Goal: Task Accomplishment & Management: Complete application form

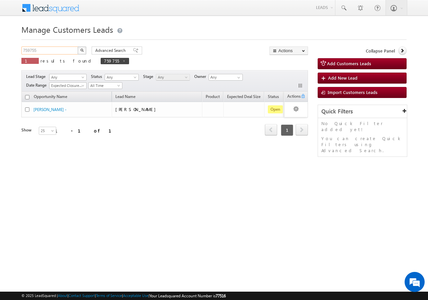
click at [51, 47] on input "759755" at bounding box center [49, 50] width 57 height 8
type input "7"
paste input "801334"
type input "801334"
click at [78, 46] on button "button" at bounding box center [82, 50] width 9 height 8
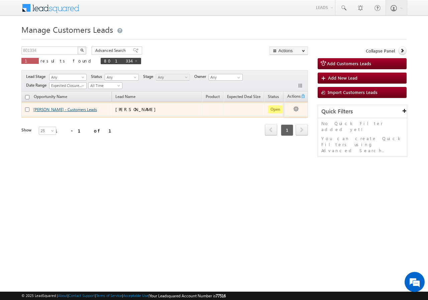
click at [43, 108] on link "MURARI PRASAD - Customers Leads" at bounding box center [64, 109] width 63 height 5
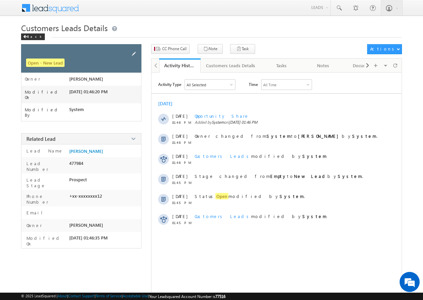
click at [134, 52] on span at bounding box center [133, 53] width 7 height 7
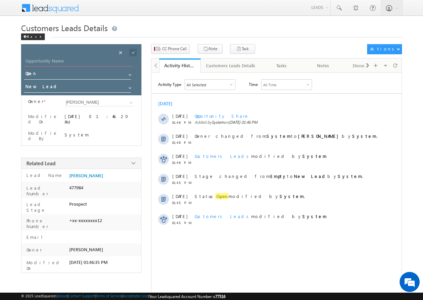
click at [78, 59] on input "Opportunity Name" at bounding box center [78, 61] width 109 height 9
drag, startPoint x: 104, startPoint y: 169, endPoint x: 74, endPoint y: 168, distance: 30.1
click at [67, 169] on div "Lead Name [PERSON_NAME]" at bounding box center [81, 175] width 120 height 13
copy div "Lead Name [PERSON_NAME]"
click at [59, 60] on input "Opportunity Name" at bounding box center [78, 61] width 109 height 9
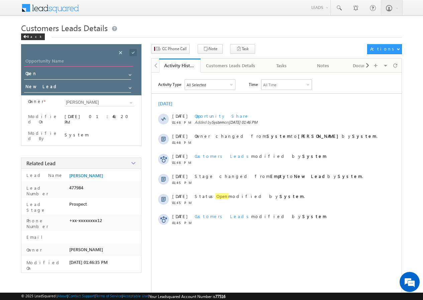
paste input "Lead NameMURARI PRASAD"
drag, startPoint x: 47, startPoint y: 61, endPoint x: 53, endPoint y: 61, distance: 6.3
click at [47, 61] on input "Lead NameMURARI PRASAD" at bounding box center [78, 61] width 109 height 9
type input "[PERSON_NAME]"
click at [133, 52] on span at bounding box center [132, 52] width 7 height 7
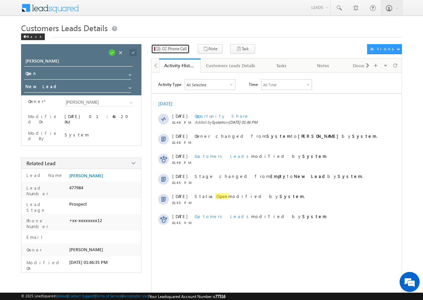
click at [173, 50] on span "CC Phone Call" at bounding box center [174, 49] width 24 height 6
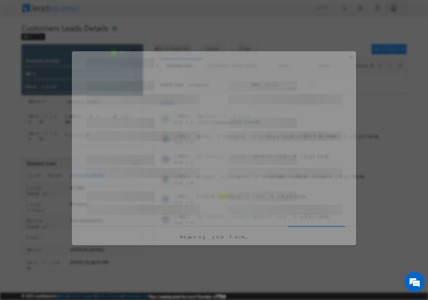
click at [173, 50] on div at bounding box center [214, 150] width 428 height 300
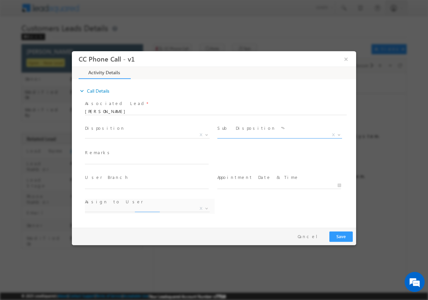
select select "[EMAIL_ADDRESS][DOMAIN_NAME]"
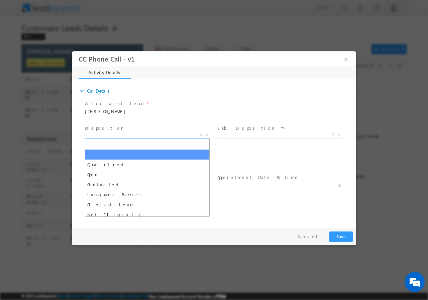
click at [206, 133] on span at bounding box center [205, 134] width 7 height 9
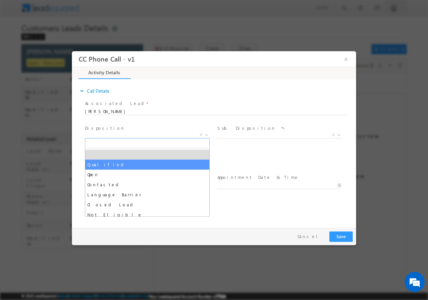
select select "Qualified"
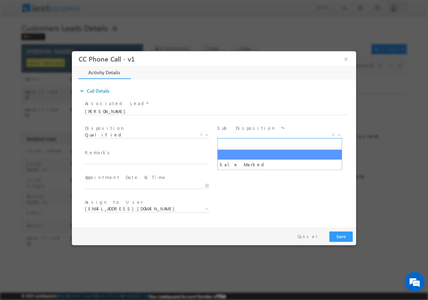
click at [339, 135] on b at bounding box center [339, 134] width 4 height 2
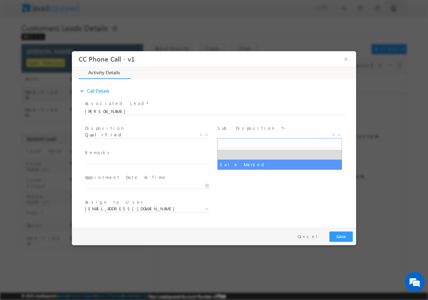
select select "Sale Marked"
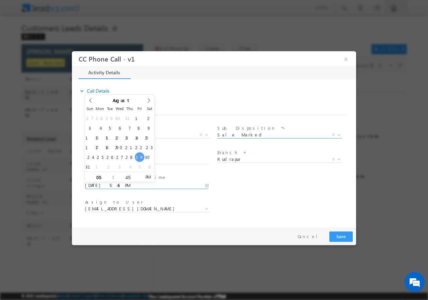
drag, startPoint x: 208, startPoint y: 184, endPoint x: 202, endPoint y: 185, distance: 6.7
click at [208, 184] on input "[DATE] 5:45 PM" at bounding box center [147, 185] width 124 height 7
type input "[DATE] 4:45 PM"
type input "04"
click at [110, 179] on span at bounding box center [110, 178] width 5 height 5
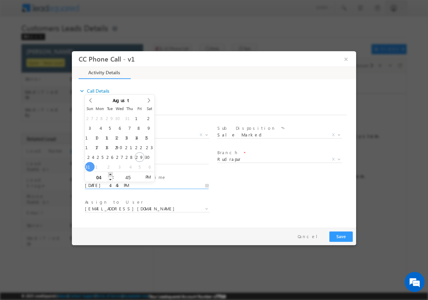
type input "[DATE] 5:45 PM"
type input "05"
click at [109, 173] on span at bounding box center [110, 173] width 5 height 5
type input "[DATE] 6:45 PM"
type input "06"
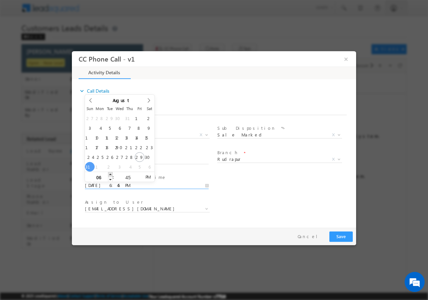
click at [109, 173] on span at bounding box center [110, 173] width 5 height 5
type input "[DATE] 7:45 PM"
type input "07"
click at [109, 173] on span at bounding box center [110, 173] width 5 height 5
type input "[DATE] 8:45 PM"
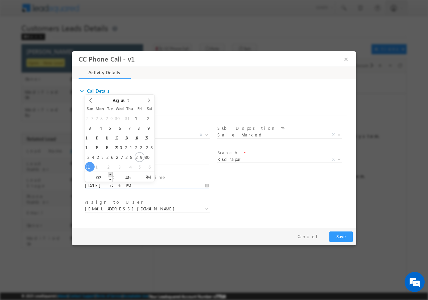
type input "08"
click at [109, 173] on span at bounding box center [110, 173] width 5 height 5
type input "[DATE] 9:45 PM"
type input "09"
click at [109, 173] on span at bounding box center [110, 173] width 5 height 5
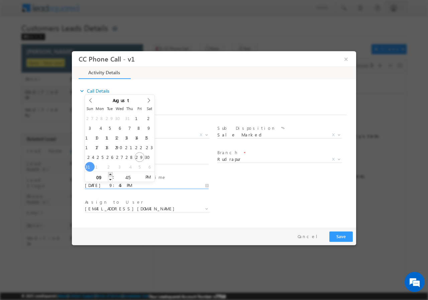
type input "[DATE] 10:45 PM"
type input "10"
click at [109, 173] on span at bounding box center [110, 173] width 5 height 5
type input "[DATE] 11:45 PM"
type input "11"
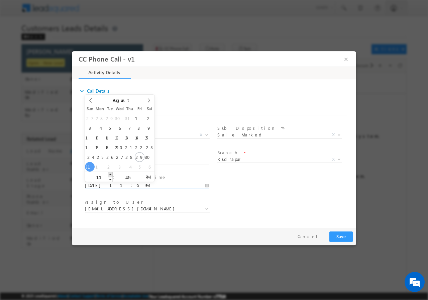
click at [109, 173] on span at bounding box center [110, 173] width 5 height 5
type input "[DATE] 11:44 PM"
type input "44"
click at [139, 178] on span at bounding box center [139, 178] width 5 height 5
type input "[DATE] 11:43 PM"
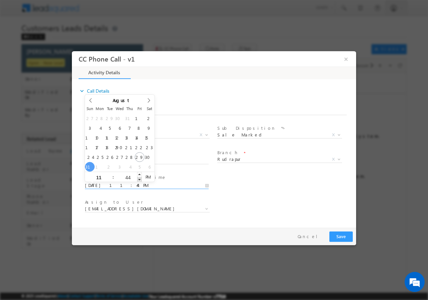
type input "43"
click at [139, 178] on span at bounding box center [139, 178] width 5 height 5
type input "[DATE] 11:42 PM"
type input "42"
click at [139, 178] on span at bounding box center [139, 178] width 5 height 5
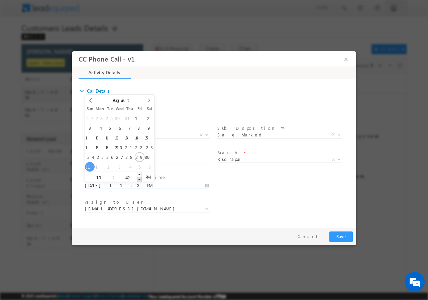
type input "[DATE] 11:41 PM"
type input "41"
click at [139, 178] on span at bounding box center [139, 178] width 5 height 5
type input "[DATE] 11:40 PM"
type input "40"
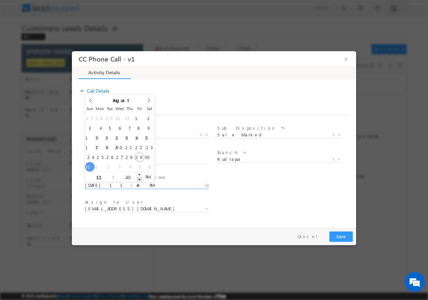
click at [139, 178] on span at bounding box center [139, 178] width 5 height 5
type input "[DATE] 11:39 PM"
type input "39"
click at [139, 178] on span at bounding box center [139, 178] width 5 height 5
type input "[DATE] 11:38 PM"
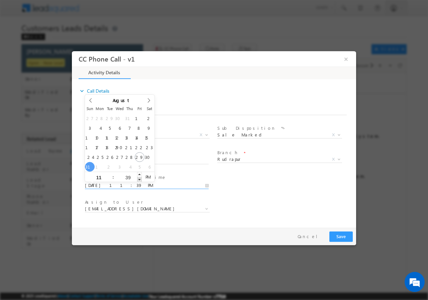
type input "38"
click at [139, 178] on span at bounding box center [139, 178] width 5 height 5
type input "[DATE] 11:37 PM"
type input "37"
click at [139, 178] on span at bounding box center [139, 178] width 5 height 5
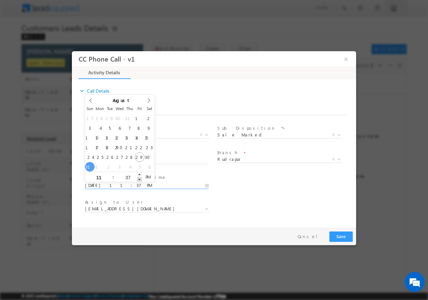
type input "[DATE] 11:36 PM"
type input "36"
click at [139, 178] on span at bounding box center [139, 178] width 5 height 5
type input "[DATE] 11:35 PM"
type input "35"
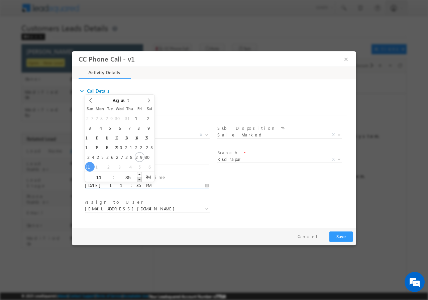
click at [139, 178] on span at bounding box center [139, 178] width 5 height 5
type input "[DATE] 11:34 PM"
type input "34"
click at [139, 178] on span at bounding box center [139, 178] width 5 height 5
type input "[DATE] 11:33 PM"
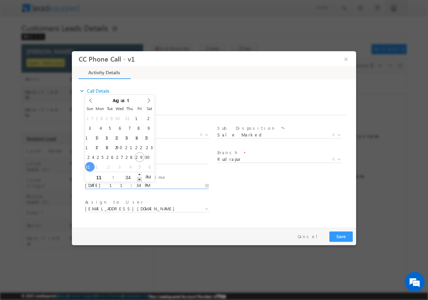
type input "33"
click at [139, 178] on span at bounding box center [139, 178] width 5 height 5
type input "[DATE] 11:32 PM"
type input "32"
click at [139, 178] on span at bounding box center [139, 178] width 5 height 5
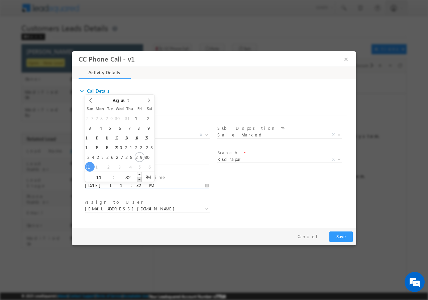
type input "[DATE] 11:31 PM"
type input "31"
click at [138, 178] on span at bounding box center [139, 178] width 5 height 5
type input "[DATE] 11:30 PM"
type input "30"
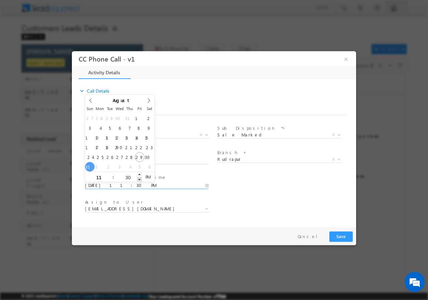
click at [138, 178] on span at bounding box center [139, 178] width 5 height 5
type input "[DATE] 11:29 PM"
type input "29"
click at [138, 178] on span at bounding box center [139, 178] width 5 height 5
type input "[DATE] 11:28 PM"
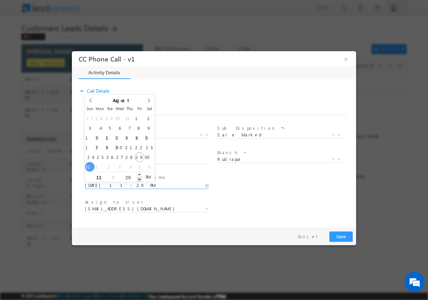
type input "28"
click at [138, 178] on span at bounding box center [139, 178] width 5 height 5
type input "[DATE] 11:27 PM"
type input "27"
click at [138, 178] on span at bounding box center [139, 178] width 5 height 5
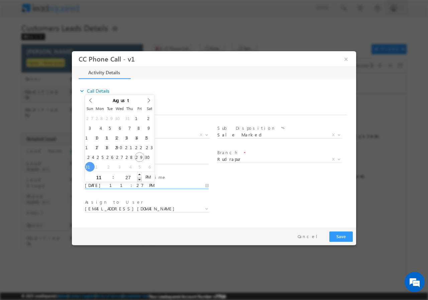
type input "[DATE] 11:26 PM"
type input "26"
click at [138, 178] on span at bounding box center [139, 178] width 5 height 5
type input "[DATE] 11:25 PM"
type input "25"
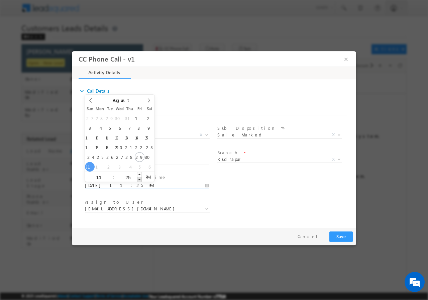
click at [138, 178] on span at bounding box center [139, 178] width 5 height 5
type input "[DATE] 11:24 PM"
type input "24"
click at [138, 178] on span at bounding box center [139, 178] width 5 height 5
type input "[DATE] 11:23 PM"
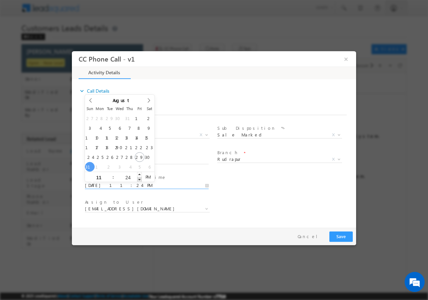
type input "23"
click at [138, 178] on span at bounding box center [139, 178] width 5 height 5
type input "[DATE] 11:22 PM"
type input "22"
click at [138, 178] on span at bounding box center [139, 178] width 5 height 5
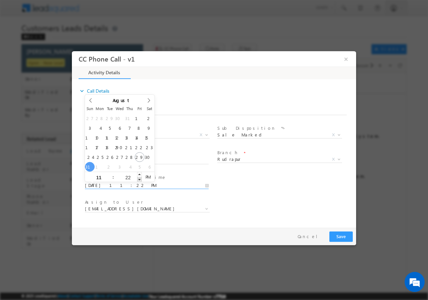
type input "[DATE] 11:21 PM"
type input "21"
click at [138, 178] on span at bounding box center [139, 178] width 5 height 5
type input "[DATE] 11:20 PM"
type input "20"
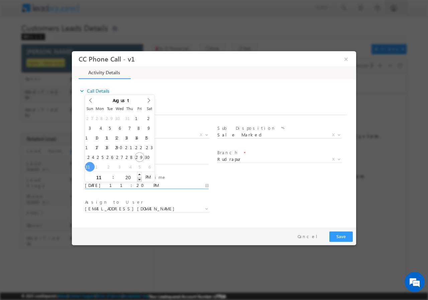
click at [138, 178] on span at bounding box center [139, 178] width 5 height 5
type input "[DATE] 11:19 PM"
type input "19"
click at [138, 178] on span at bounding box center [139, 178] width 5 height 5
type input "[DATE] 11:18 PM"
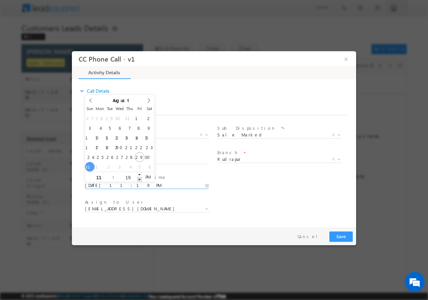
type input "18"
click at [138, 179] on span at bounding box center [139, 178] width 5 height 5
type input "[DATE] 11:17 PM"
type input "17"
click at [138, 179] on span at bounding box center [139, 178] width 5 height 5
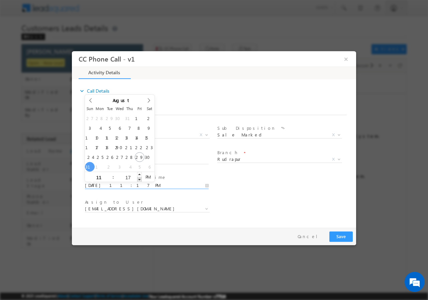
type input "[DATE] 11:16 PM"
type input "16"
click at [138, 179] on span at bounding box center [139, 178] width 5 height 5
type input "[DATE] 11:15 PM"
type input "15"
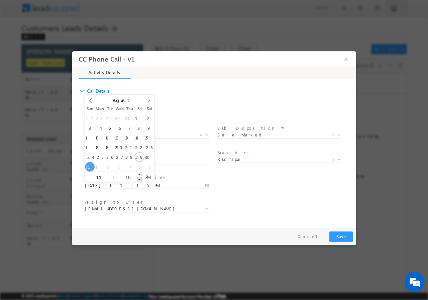
click at [138, 179] on span at bounding box center [139, 178] width 5 height 5
type input "[DATE] 11:14 PM"
type input "14"
click at [138, 179] on span at bounding box center [139, 178] width 5 height 5
type input "[DATE] 11:13 PM"
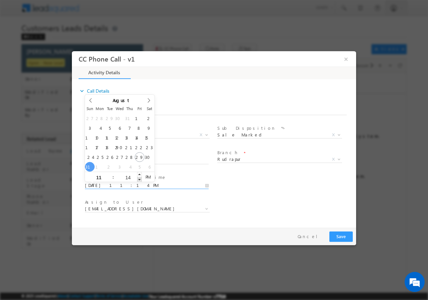
type input "13"
click at [138, 179] on span at bounding box center [139, 178] width 5 height 5
type input "[DATE] 11:12 PM"
type input "12"
click at [138, 179] on span at bounding box center [139, 178] width 5 height 5
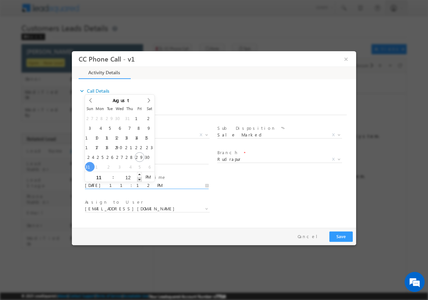
type input "[DATE] 11:11 PM"
type input "11"
click at [138, 179] on span at bounding box center [139, 178] width 5 height 5
type input "[DATE] 11:10 PM"
type input "10"
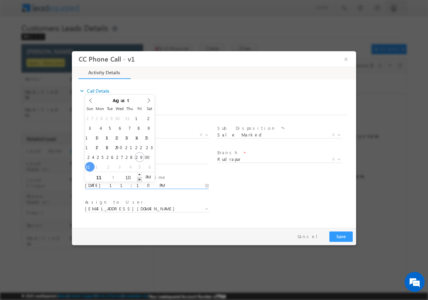
click at [138, 179] on span at bounding box center [139, 178] width 5 height 5
type input "[DATE] 11:09 PM"
type input "09"
click at [138, 179] on span at bounding box center [139, 178] width 5 height 5
type input "[DATE] 11:08 PM"
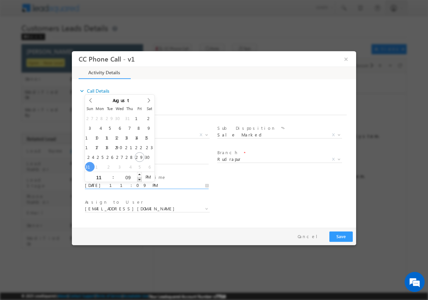
type input "08"
click at [139, 179] on span at bounding box center [139, 178] width 5 height 5
type input "[DATE] 11:07 PM"
type input "07"
click at [139, 179] on span at bounding box center [139, 178] width 5 height 5
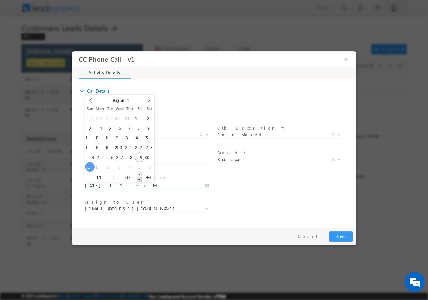
type input "[DATE] 11:06 PM"
type input "06"
click at [139, 179] on span at bounding box center [139, 178] width 5 height 5
type input "[DATE] 11:05 PM"
type input "05"
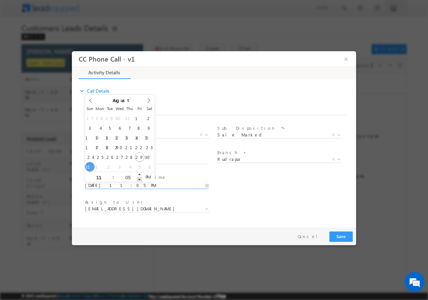
click at [139, 179] on span at bounding box center [139, 178] width 5 height 5
type input "[DATE] 11:04 PM"
type input "04"
click at [139, 179] on span at bounding box center [139, 178] width 5 height 5
type input "[DATE] 11:03 PM"
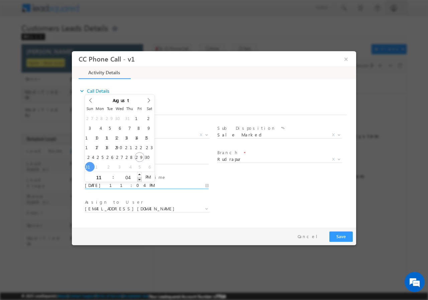
type input "03"
click at [139, 179] on span at bounding box center [139, 178] width 5 height 5
type input "[DATE] 11:02 PM"
type input "02"
click at [139, 179] on span at bounding box center [139, 178] width 5 height 5
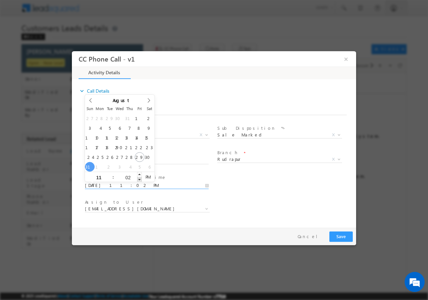
type input "[DATE] 11:01 PM"
type input "01"
click at [139, 179] on span at bounding box center [139, 178] width 5 height 5
type input "[DATE] 11:00 PM"
type input "00"
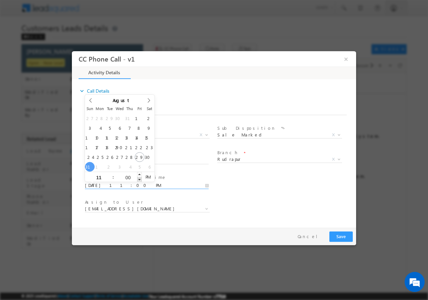
click at [139, 179] on span at bounding box center [139, 178] width 5 height 5
type input "[DATE] 11:00 AM"
click at [147, 177] on span "AM" at bounding box center [148, 176] width 12 height 10
click at [212, 183] on div "[DATE] 11:00 AM" at bounding box center [150, 185] width 130 height 8
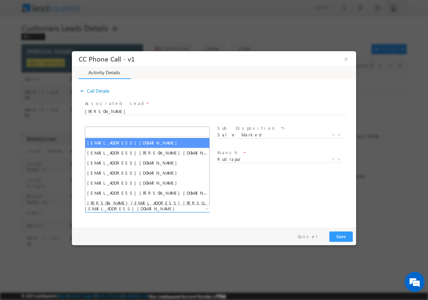
click at [207, 207] on b at bounding box center [206, 208] width 4 height 2
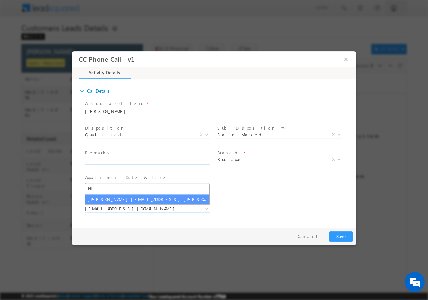
type input "H"
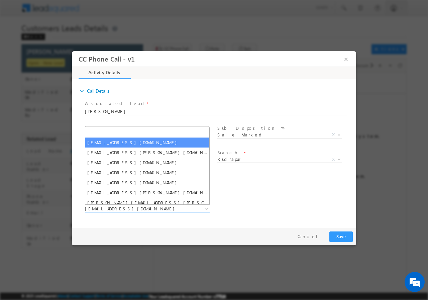
click at [150, 132] on input "search" at bounding box center [147, 131] width 121 height 8
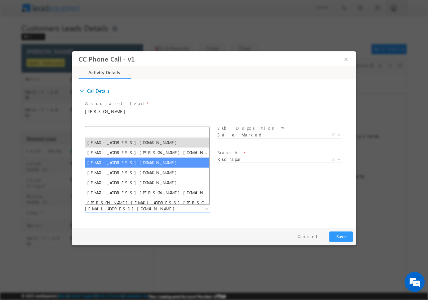
select select "[EMAIL_ADDRESS][DOMAIN_NAME]"
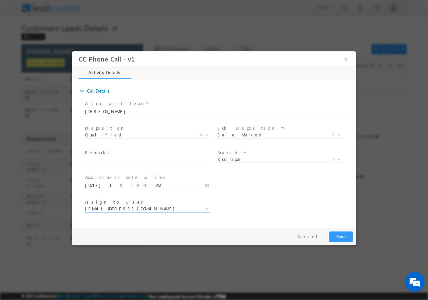
click at [206, 207] on b at bounding box center [206, 208] width 4 height 2
click at [152, 161] on input "text" at bounding box center [147, 160] width 124 height 7
paste input "[PERSON_NAME]//AGE- [DEMOGRAPHIC_DATA] //801334//VB_Know_More//9997701012//Rudr…"
type input "[PERSON_NAME]//AGE- [DEMOGRAPHIC_DATA] //801334//VB_Know_More//9997701012//Rudr…"
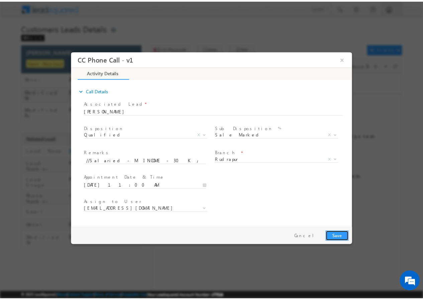
scroll to position [0, 0]
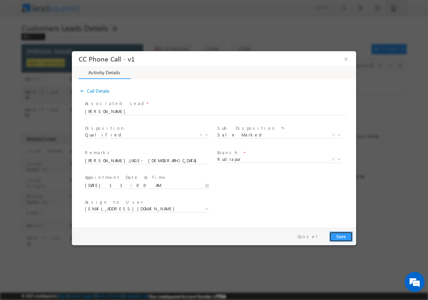
click at [339, 236] on button "Save" at bounding box center [340, 236] width 23 height 10
